Goal: Transaction & Acquisition: Download file/media

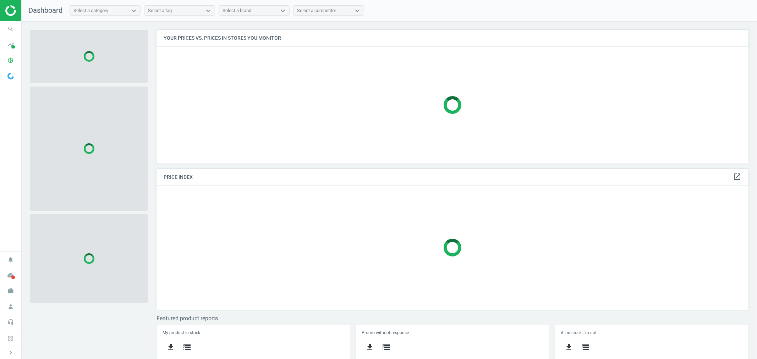
scroll to position [146, 599]
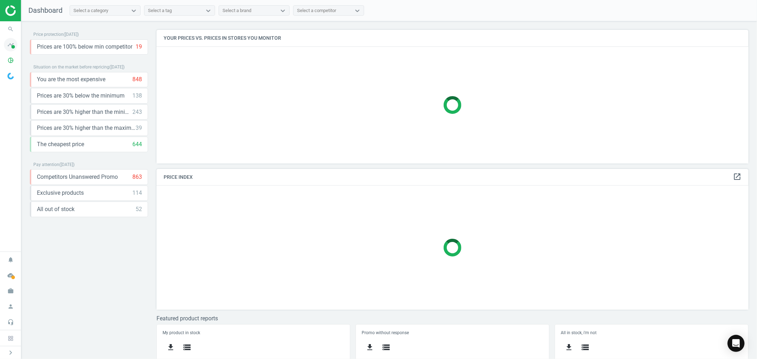
click at [12, 47] on span at bounding box center [13, 47] width 4 height 4
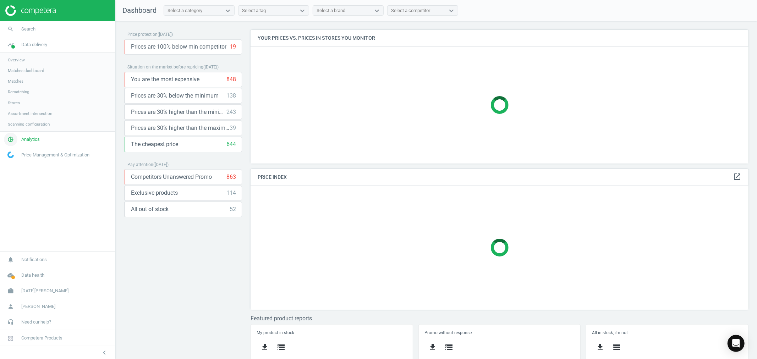
scroll to position [153, 505]
click at [26, 139] on span "Analytics" at bounding box center [30, 139] width 18 height 6
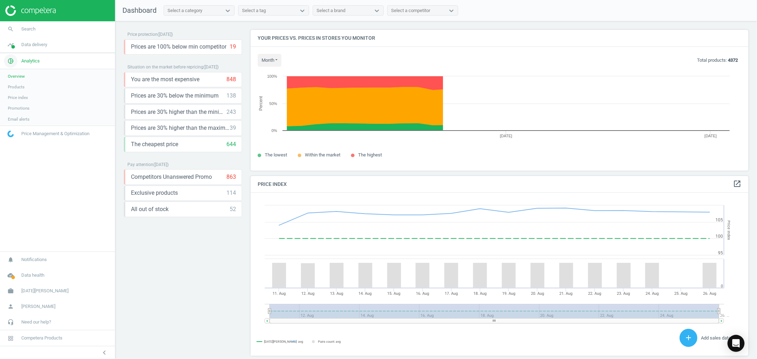
scroll to position [176, 505]
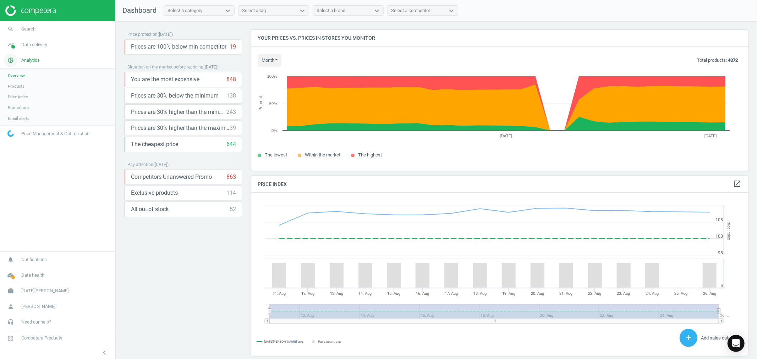
click at [33, 57] on span "Analytics" at bounding box center [30, 60] width 18 height 6
click at [33, 58] on span "Analytics" at bounding box center [30, 60] width 18 height 6
click at [23, 83] on span "Products" at bounding box center [16, 86] width 17 height 6
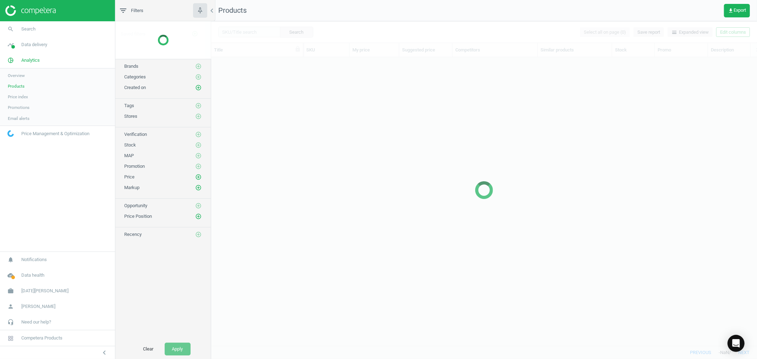
scroll to position [276, 540]
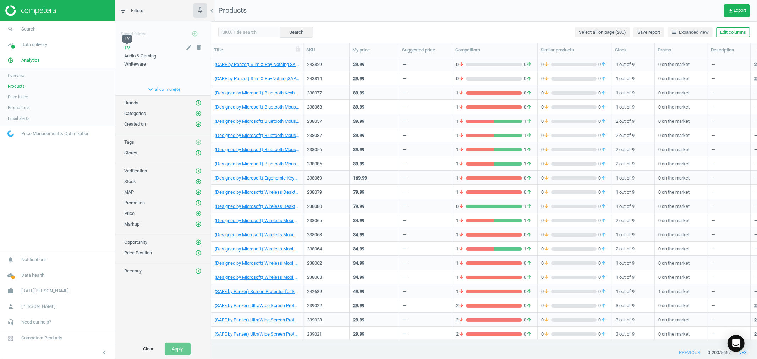
click at [129, 45] on span "TV" at bounding box center [127, 47] width 6 height 5
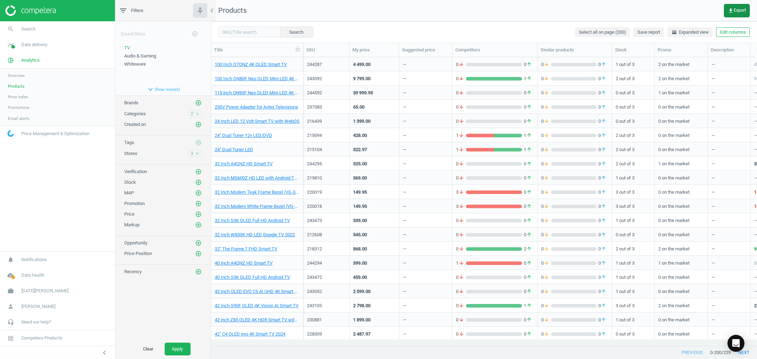
click at [738, 11] on span "get_app Export" at bounding box center [737, 11] width 18 height 6
click at [734, 9] on span "get_app Export" at bounding box center [737, 11] width 18 height 6
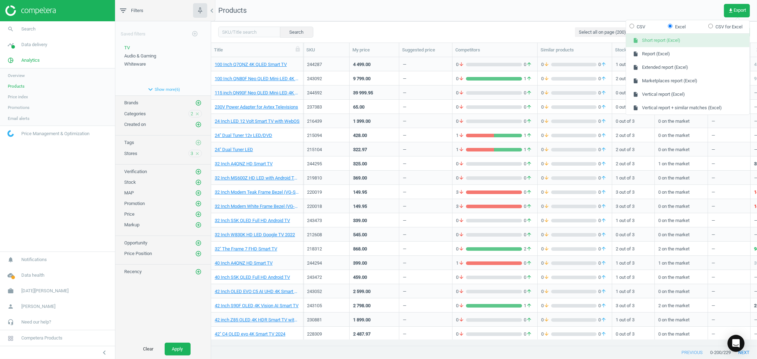
click at [678, 44] on button "insert_drive_file Short report (Excel)" at bounding box center [688, 40] width 124 height 13
